Goal: Transaction & Acquisition: Purchase product/service

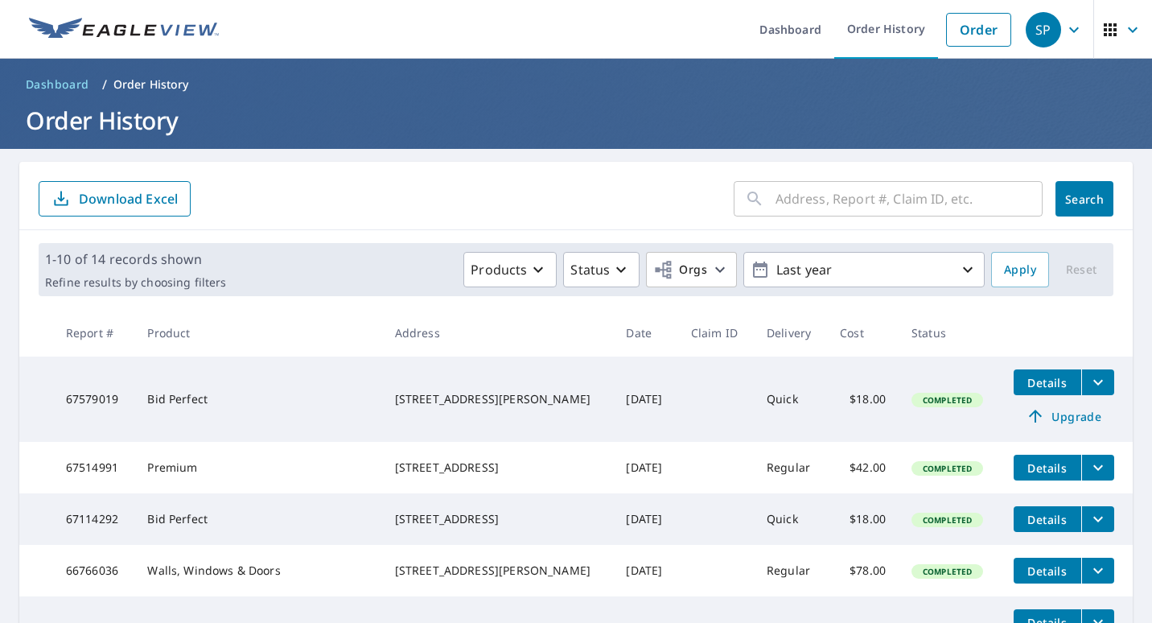
click at [825, 191] on input "text" at bounding box center [909, 198] width 267 height 45
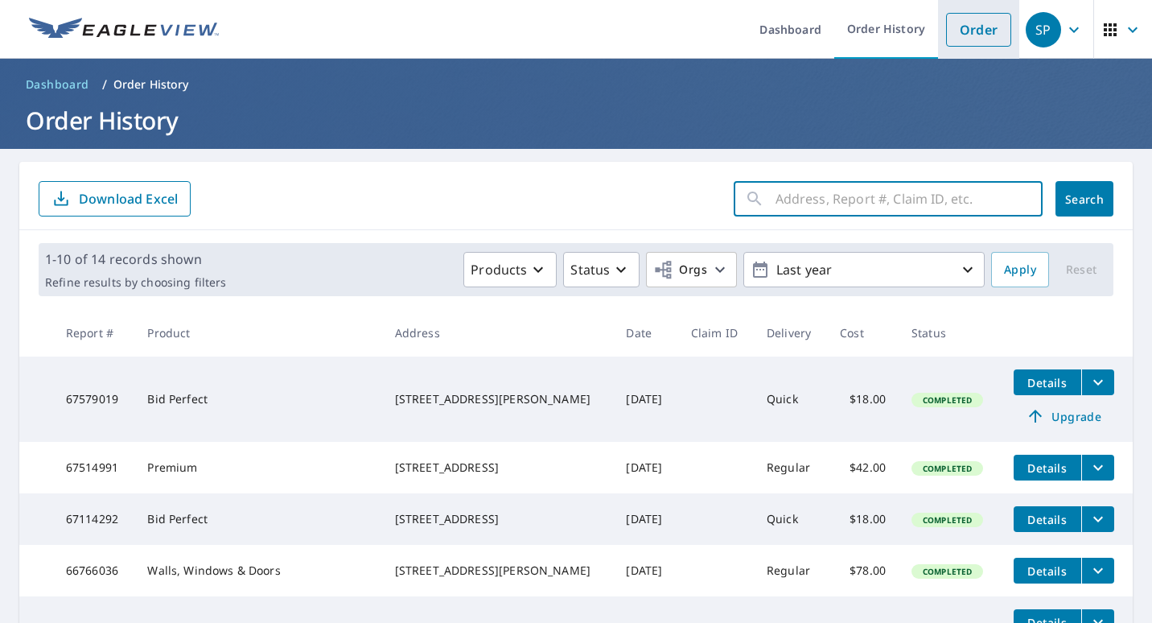
click at [965, 28] on link "Order" at bounding box center [978, 30] width 65 height 34
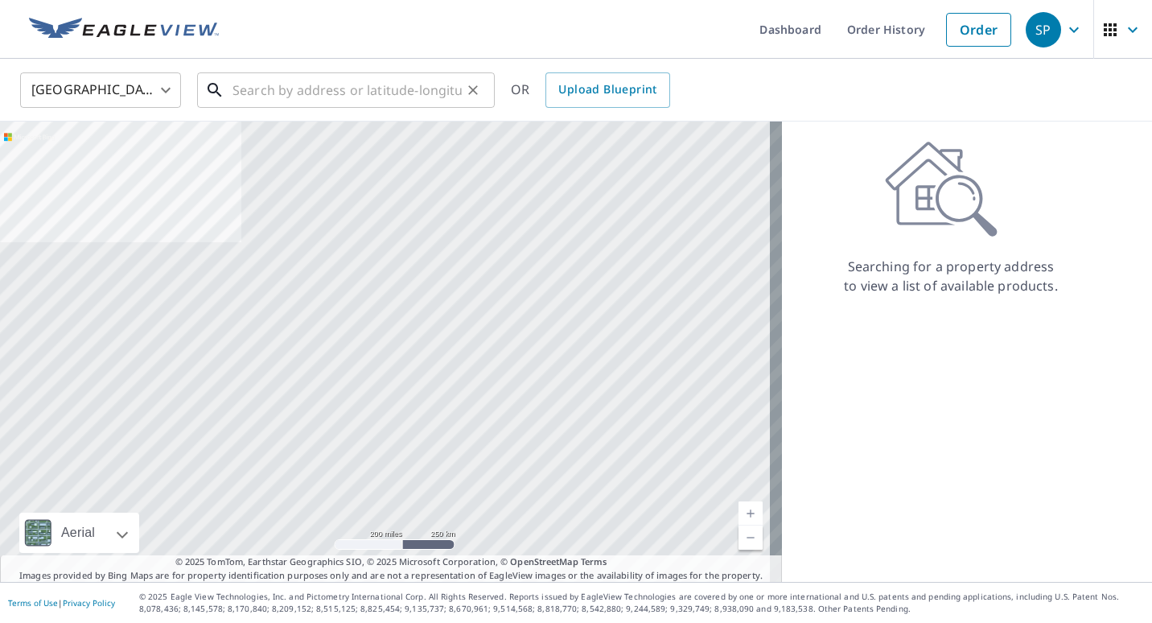
click at [296, 87] on input "text" at bounding box center [347, 90] width 229 height 45
click at [965, 25] on link "Order" at bounding box center [978, 30] width 65 height 34
click at [250, 93] on input "text" at bounding box center [347, 90] width 229 height 45
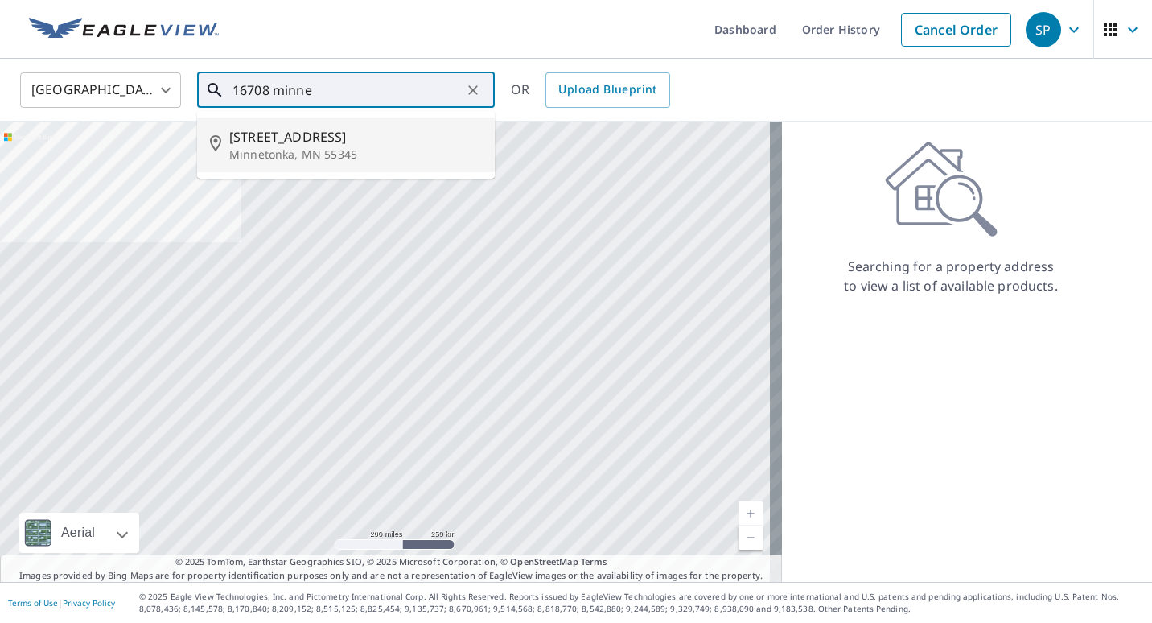
click at [287, 134] on span "[STREET_ADDRESS]" at bounding box center [355, 136] width 253 height 19
type input "[STREET_ADDRESS]"
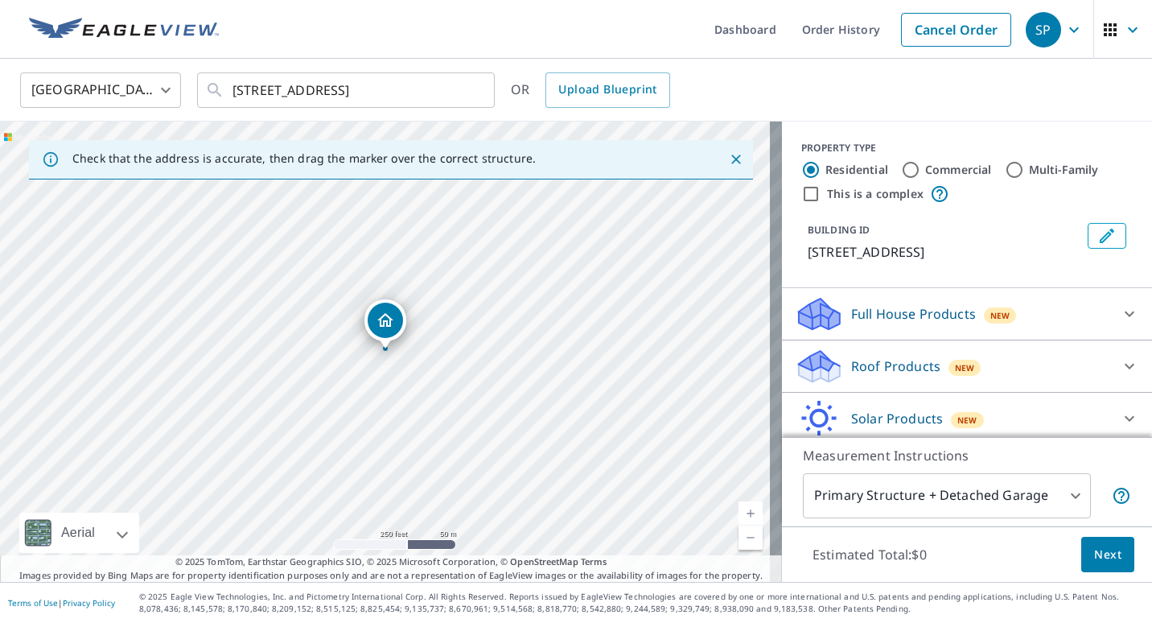
scroll to position [80, 0]
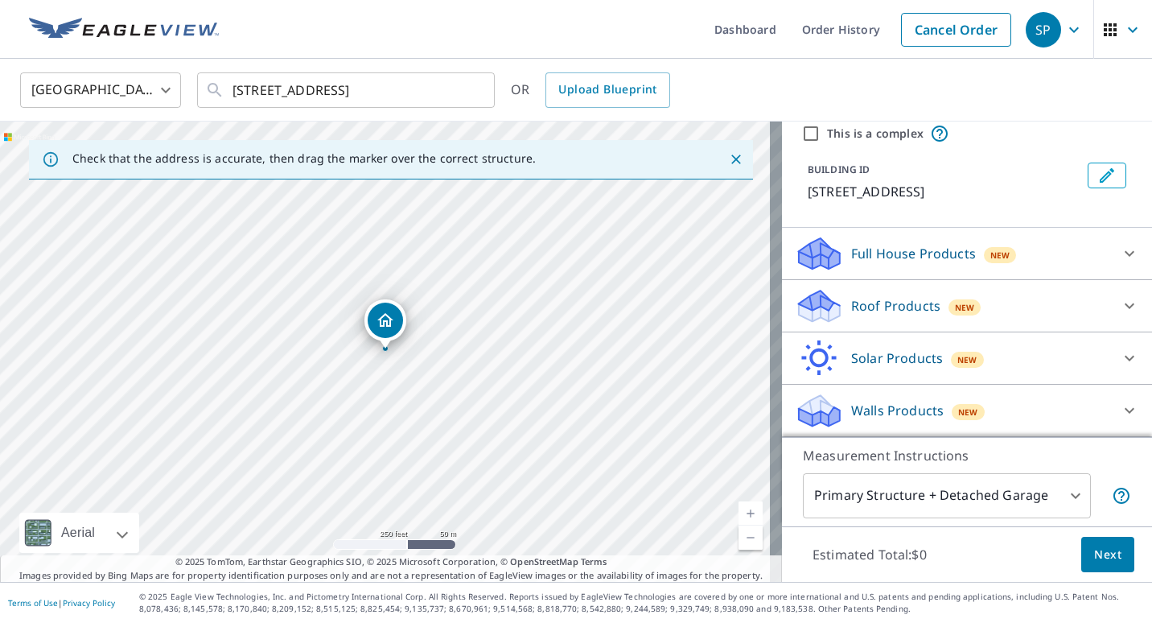
click at [1120, 253] on icon at bounding box center [1129, 253] width 19 height 19
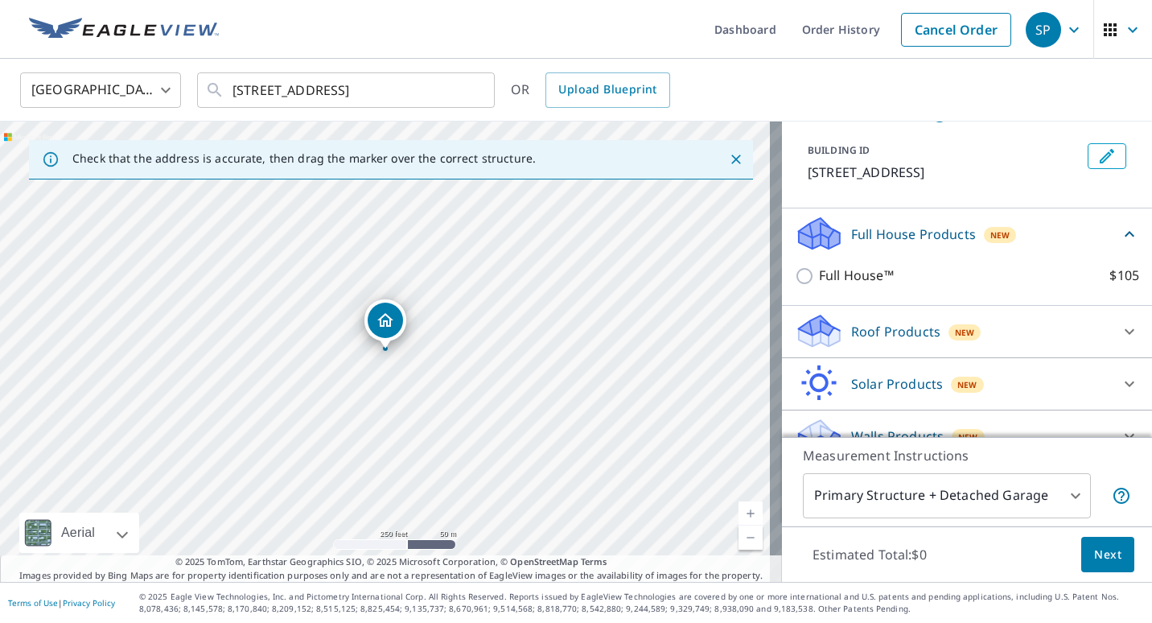
click at [1125, 237] on icon at bounding box center [1130, 234] width 10 height 6
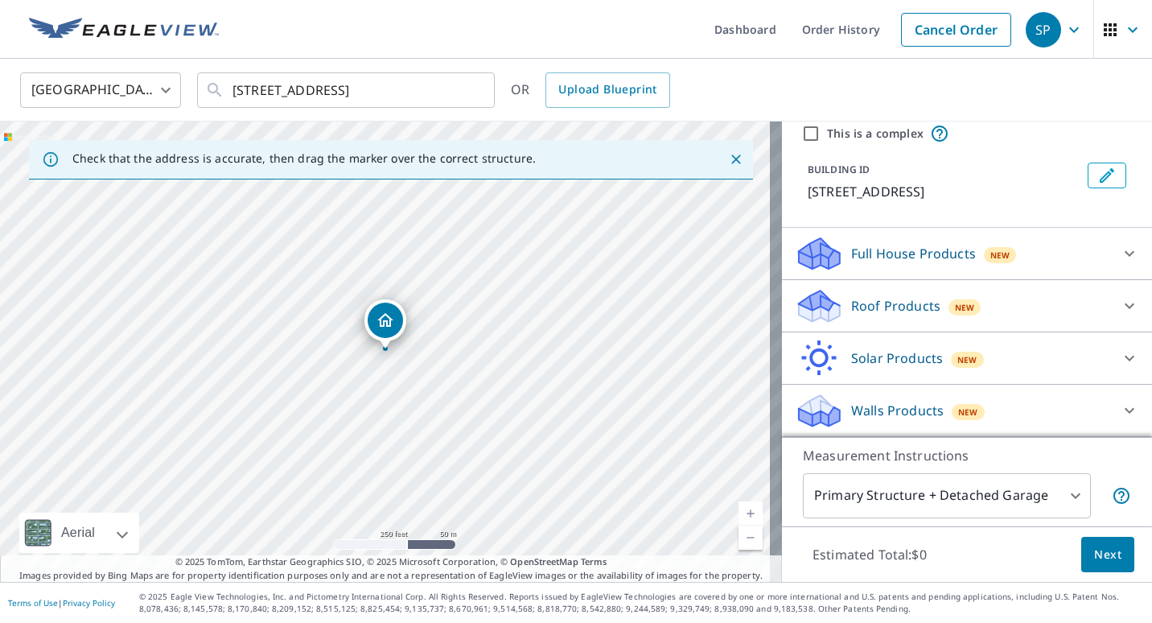
click at [859, 245] on p "Full House Products" at bounding box center [913, 253] width 125 height 19
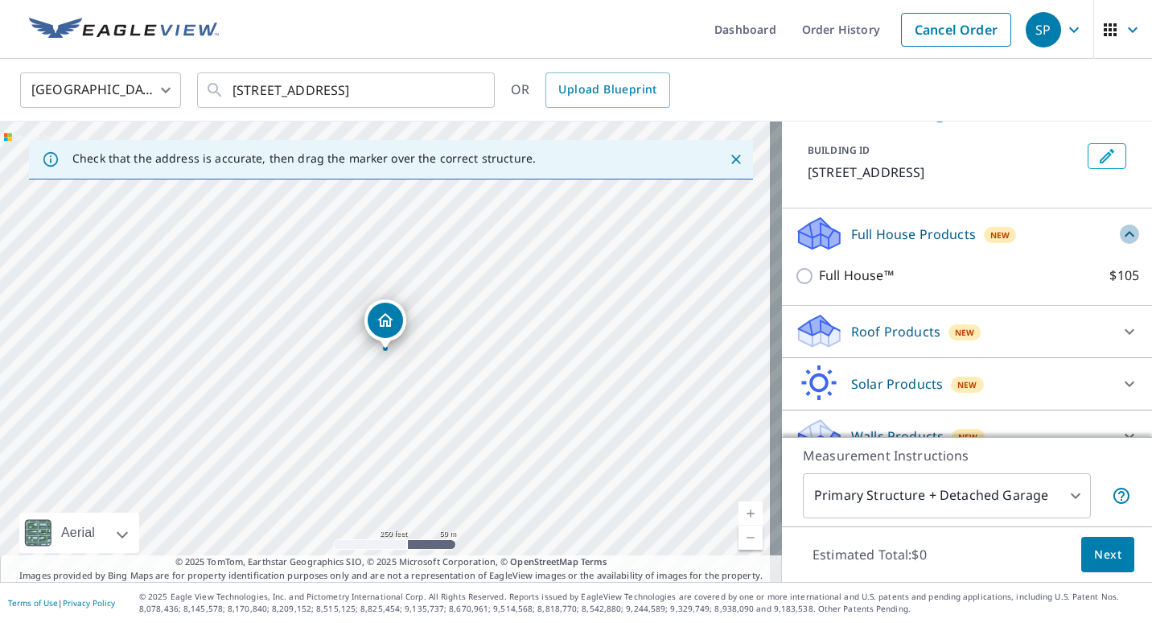
click at [1120, 244] on icon at bounding box center [1129, 233] width 19 height 19
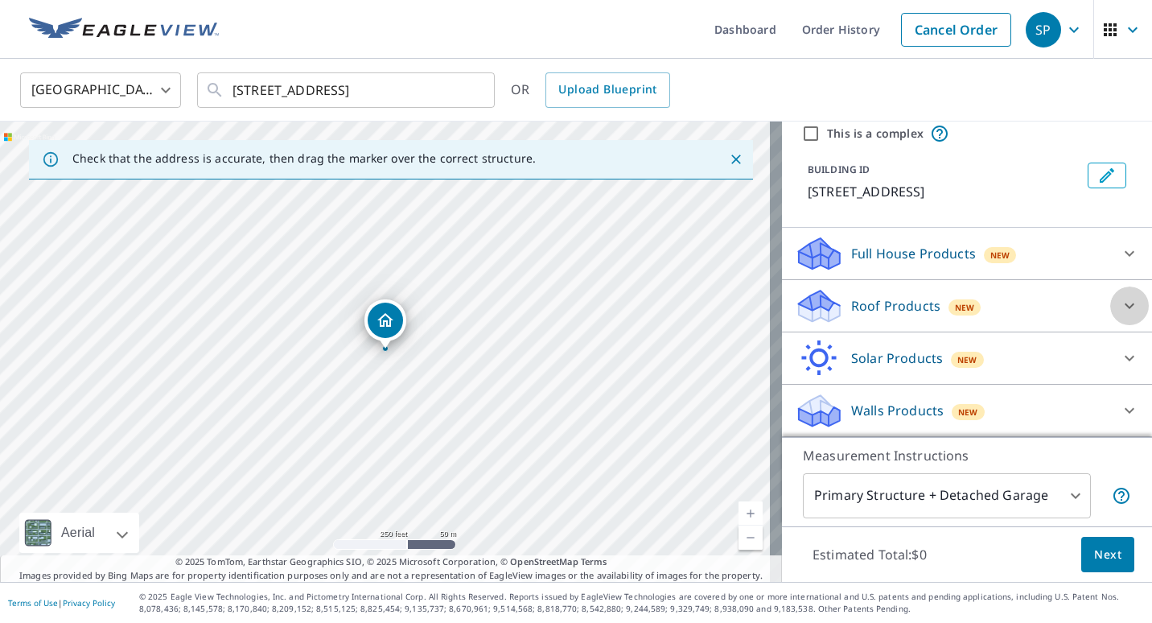
click at [1120, 301] on icon at bounding box center [1129, 305] width 19 height 19
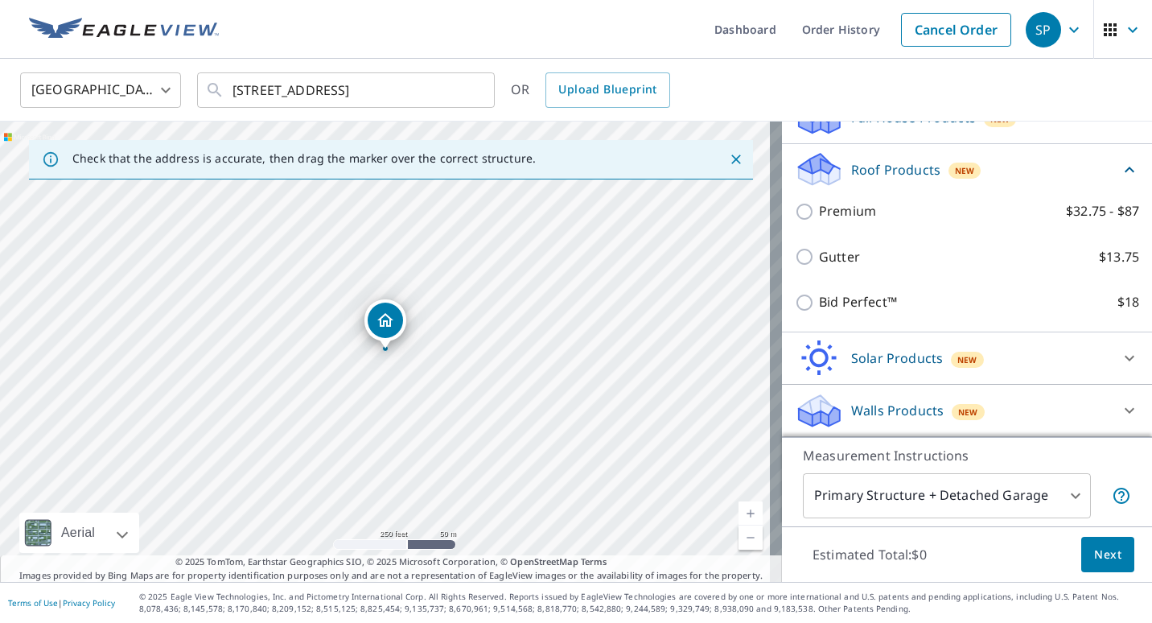
scroll to position [137, 0]
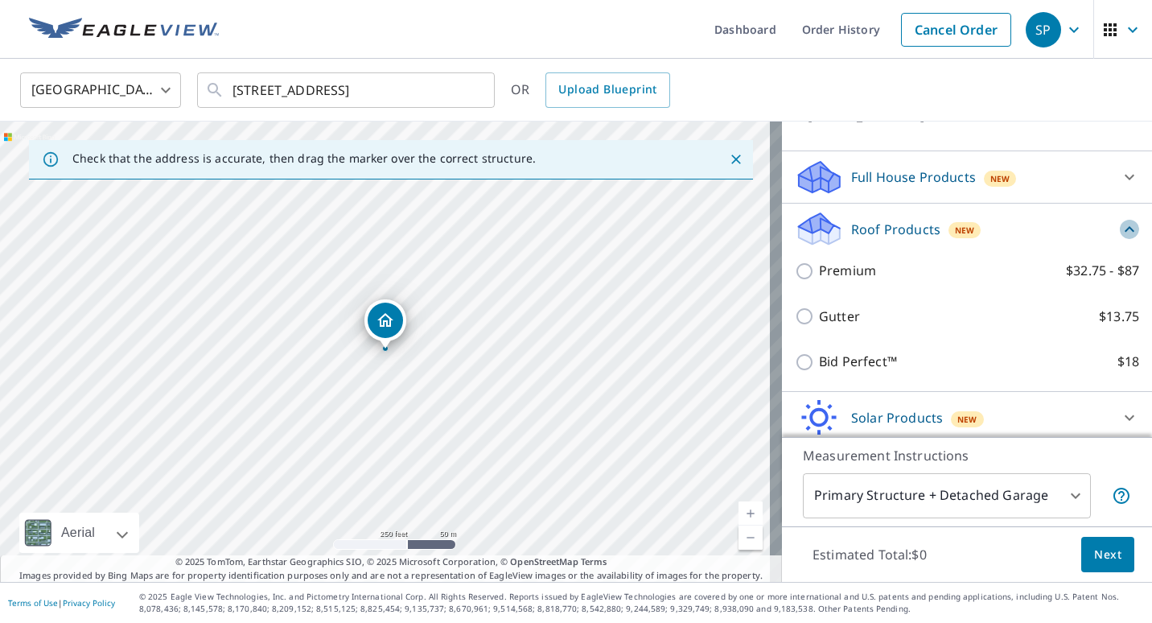
click at [1120, 239] on icon at bounding box center [1129, 229] width 19 height 19
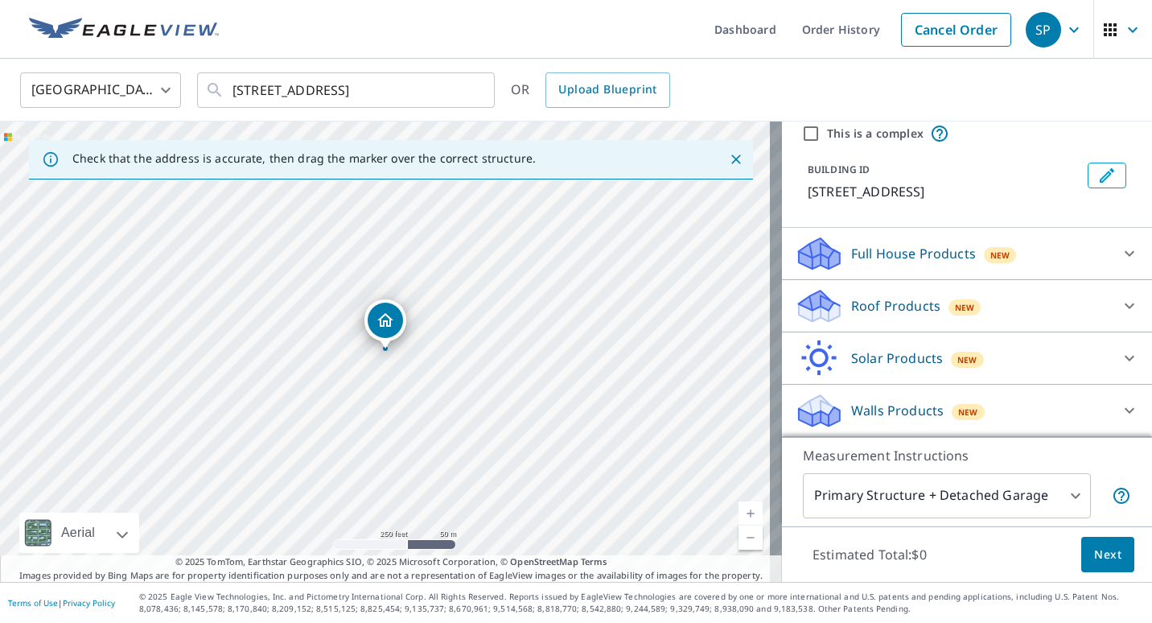
scroll to position [80, 0]
click at [1120, 407] on icon at bounding box center [1129, 410] width 19 height 19
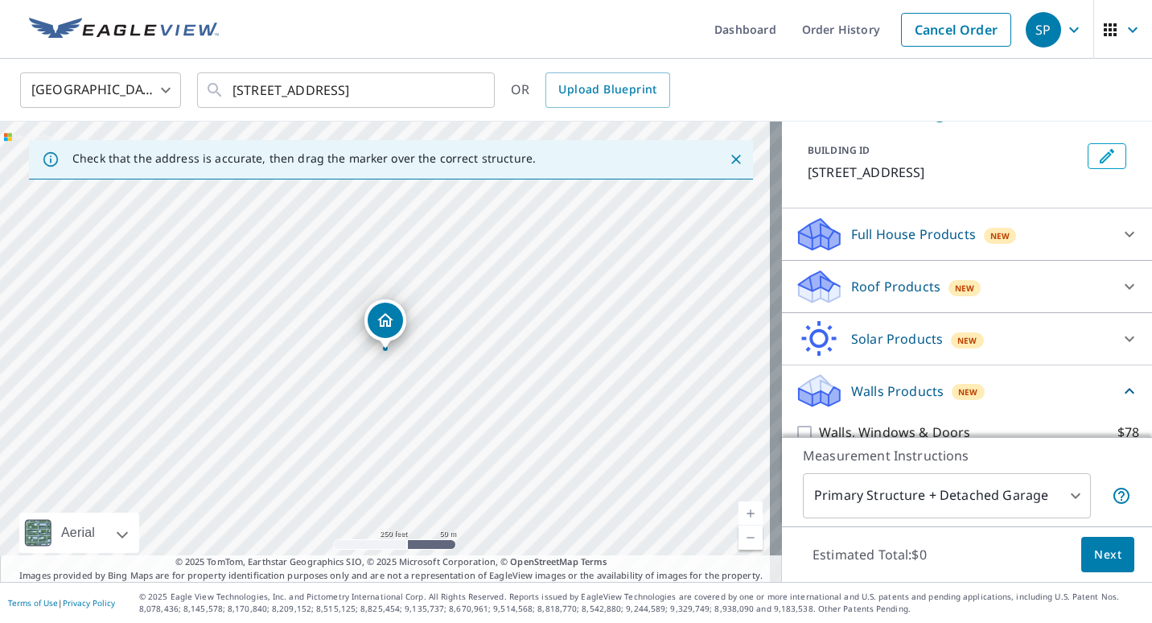
click at [1085, 306] on div "Roof Products New" at bounding box center [952, 287] width 315 height 38
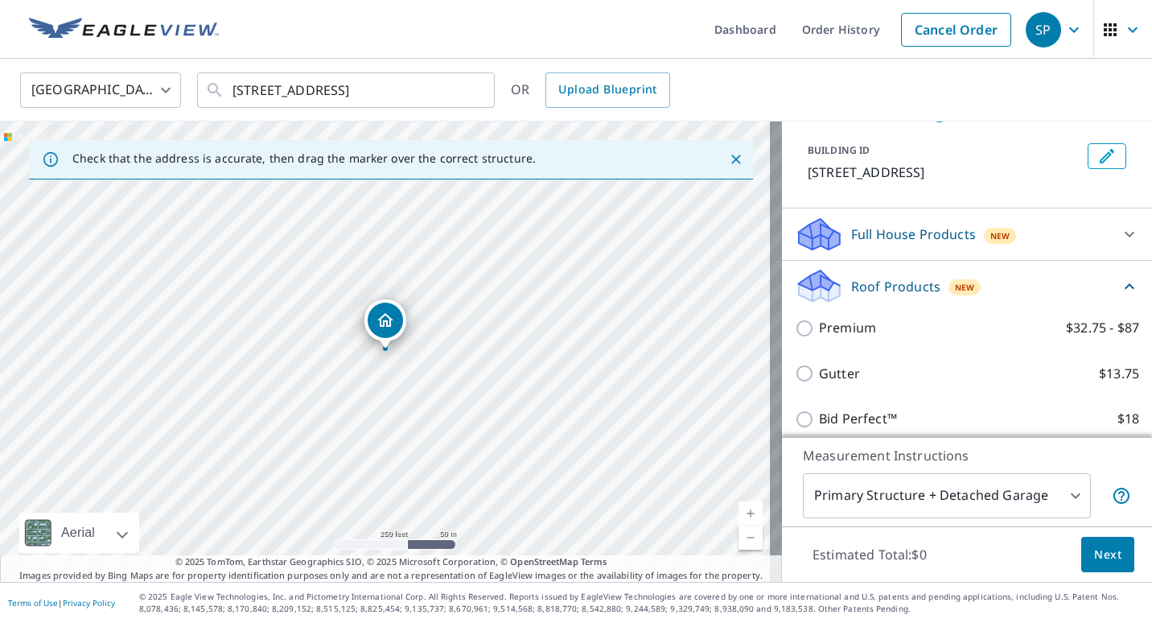
scroll to position [160, 0]
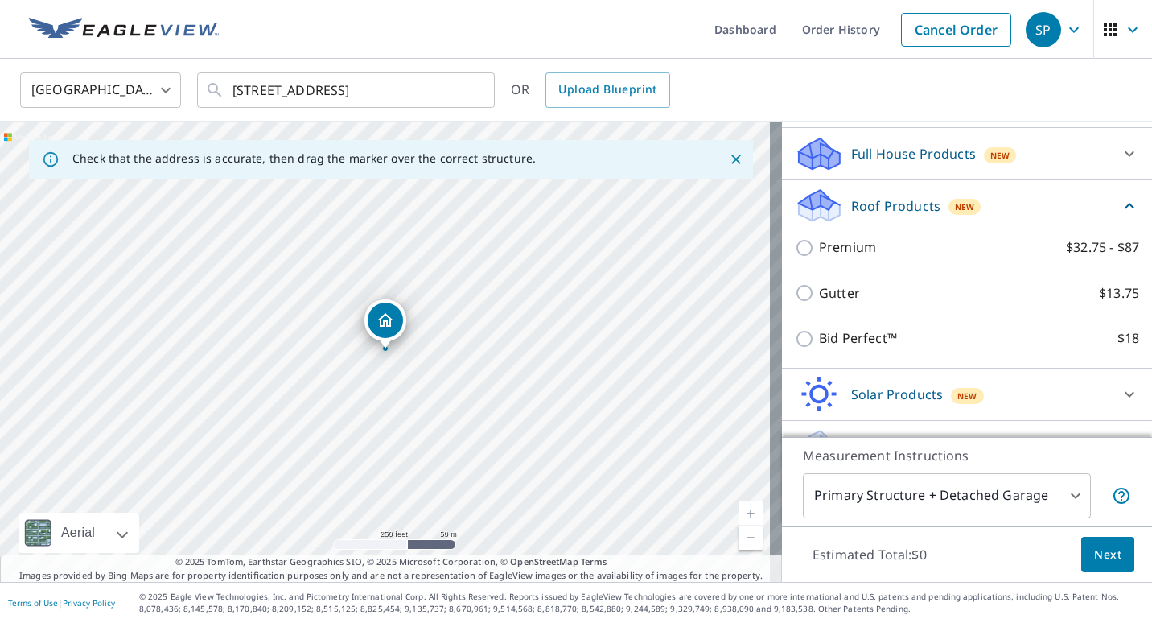
click at [1120, 216] on icon at bounding box center [1129, 205] width 19 height 19
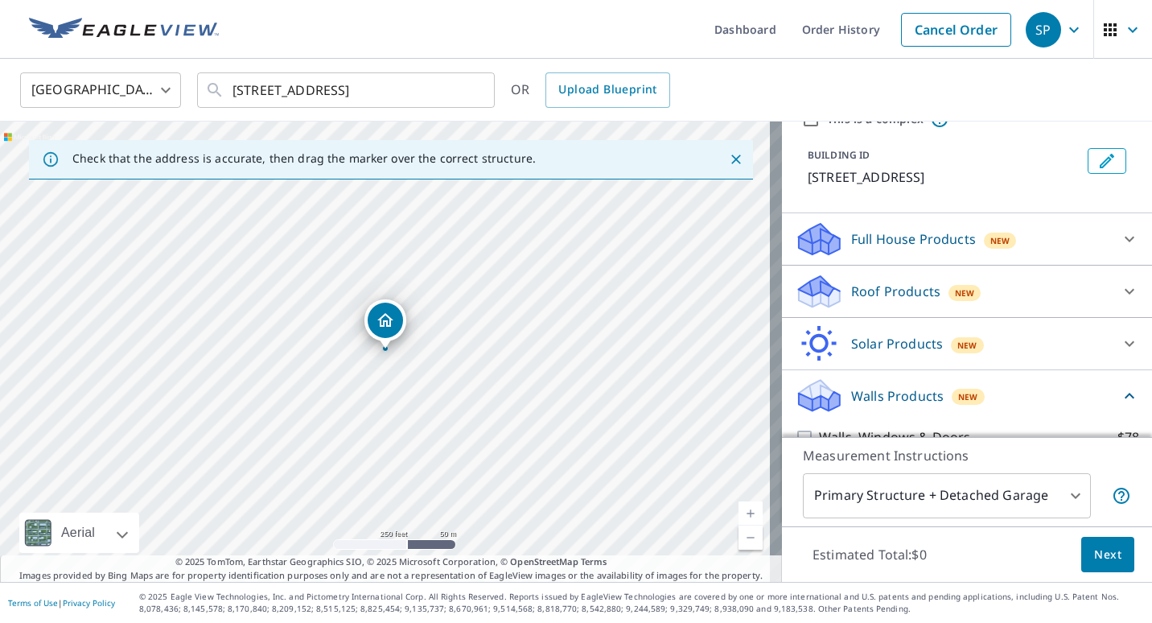
scroll to position [0, 0]
